Goal: Task Accomplishment & Management: Complete application form

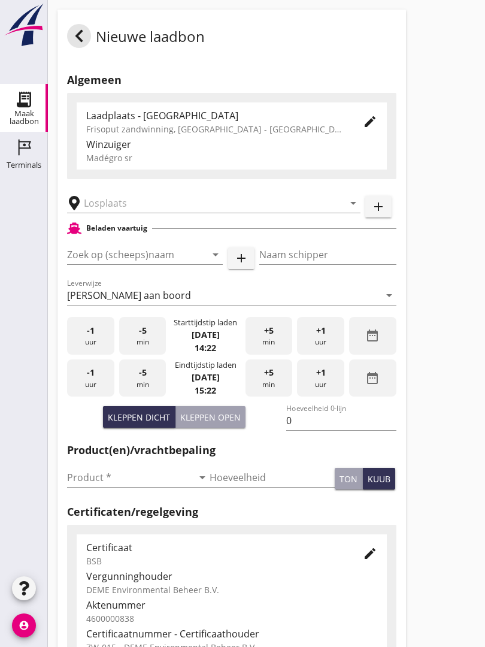
click at [144, 211] on input "text" at bounding box center [205, 202] width 243 height 19
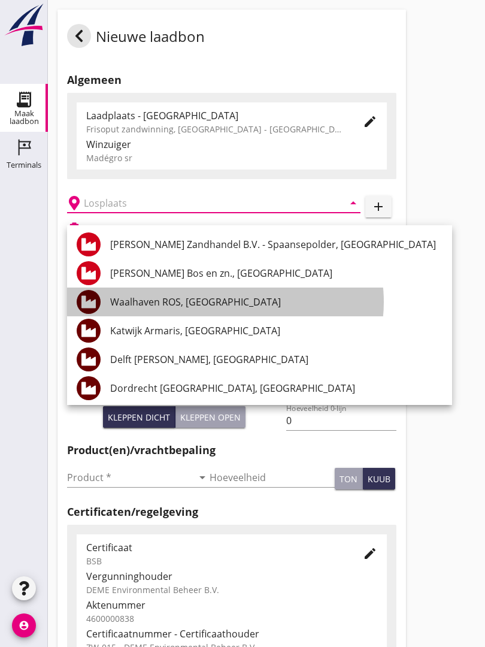
click at [241, 293] on div "Waalhaven ROS, [GEOGRAPHIC_DATA]" at bounding box center [276, 301] width 332 height 29
type input "Waalhaven ROS, [GEOGRAPHIC_DATA]"
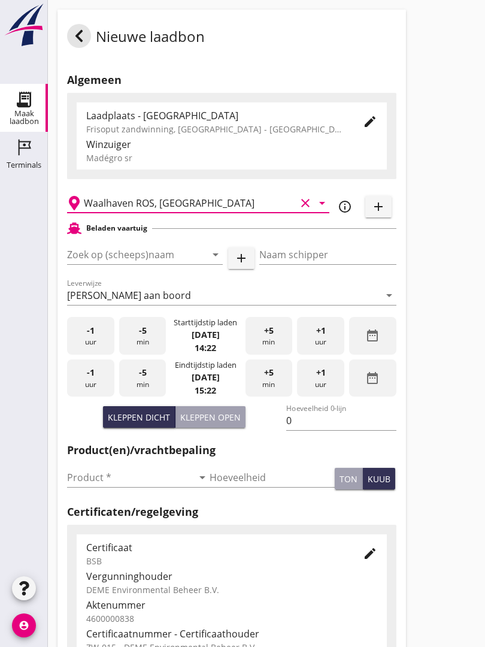
click at [188, 262] on input "Zoek op (scheeps)naam" at bounding box center [128, 254] width 122 height 19
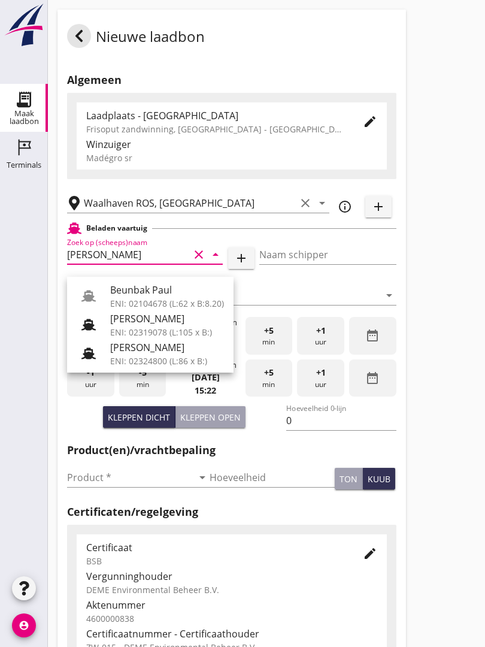
click at [170, 293] on div "Beunbak Paul" at bounding box center [167, 290] width 114 height 14
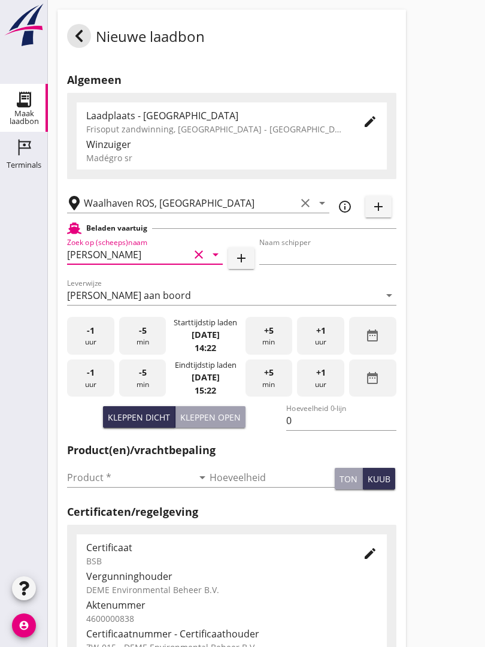
type input "Beunbak Paul"
type input "[PERSON_NAME]"
type input "576"
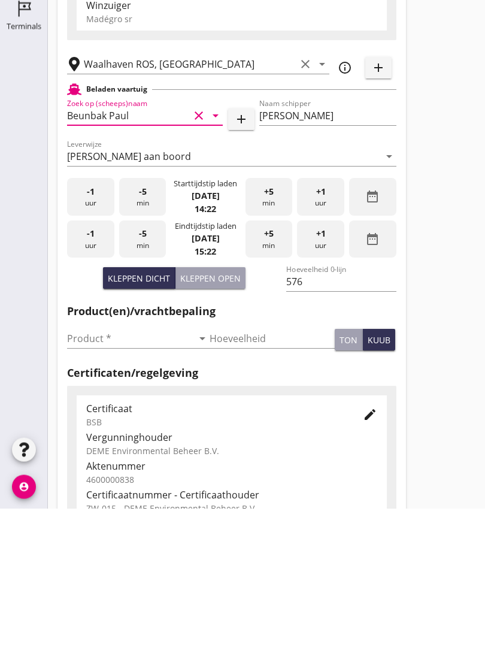
click at [95, 468] on input "Product *" at bounding box center [130, 477] width 126 height 19
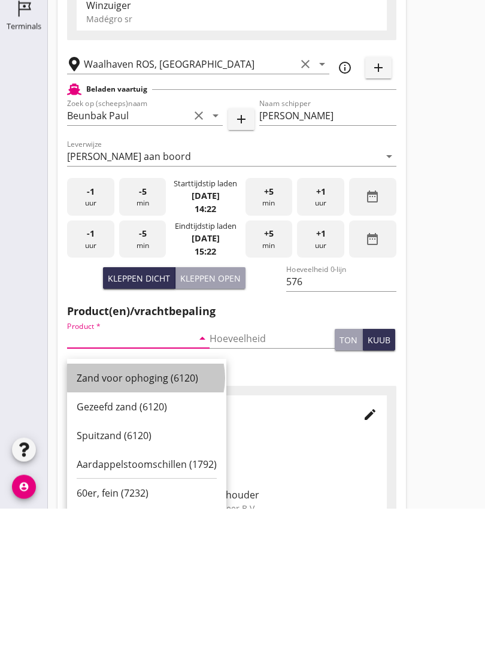
click at [153, 510] on div "Zand voor ophoging (6120)" at bounding box center [147, 517] width 140 height 14
type input "Zand voor ophoging (6120)"
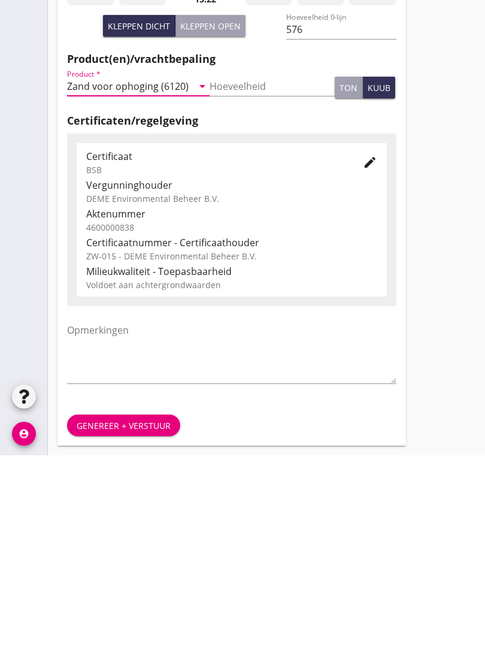
scroll to position [210, 0]
click at [145, 606] on button "Genereer + verstuur" at bounding box center [123, 617] width 113 height 22
